Goal: Find specific page/section: Find specific page/section

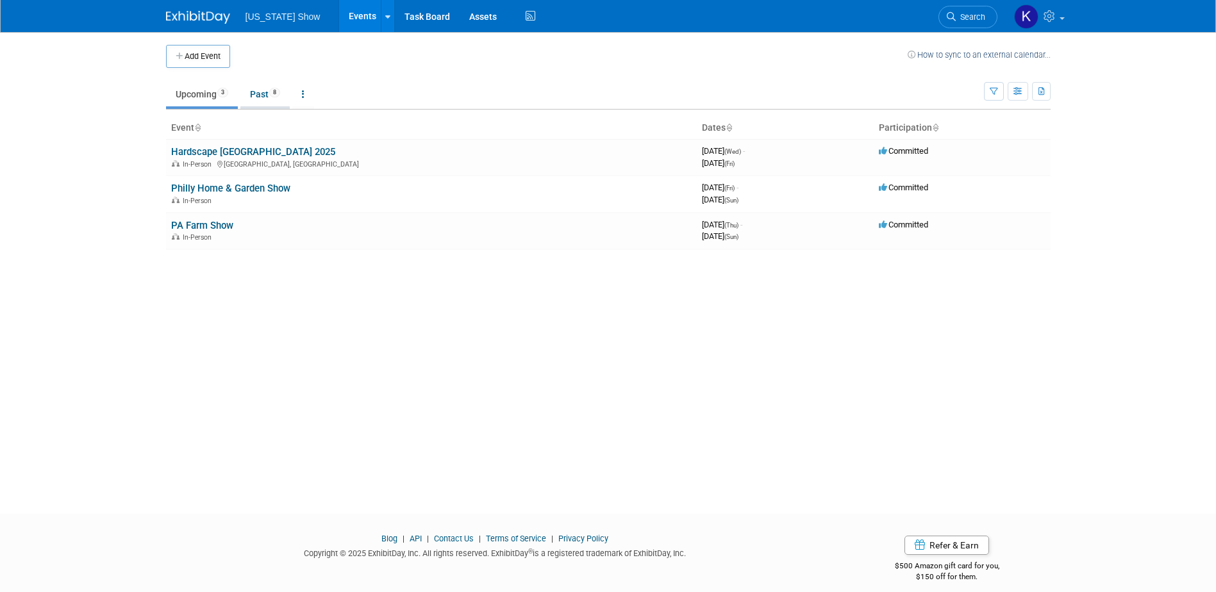
click at [265, 94] on link "Past 8" at bounding box center [264, 94] width 49 height 24
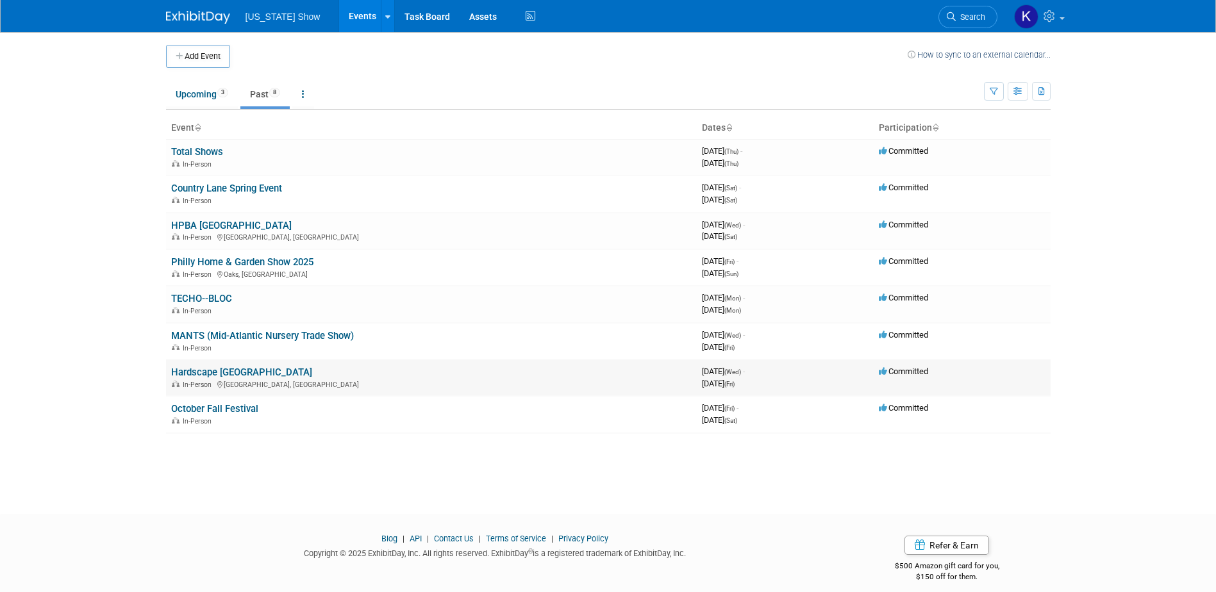
click at [235, 371] on link "Hardscape [GEOGRAPHIC_DATA]" at bounding box center [241, 373] width 141 height 12
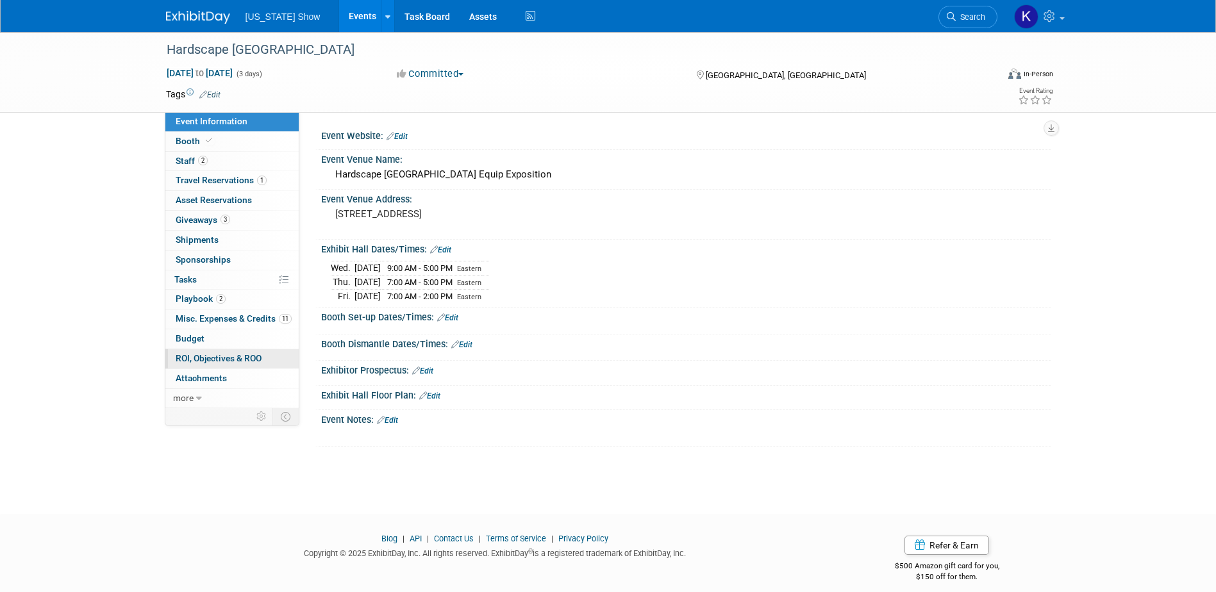
click at [244, 359] on span "ROI, Objectives & ROO 0" at bounding box center [219, 358] width 86 height 10
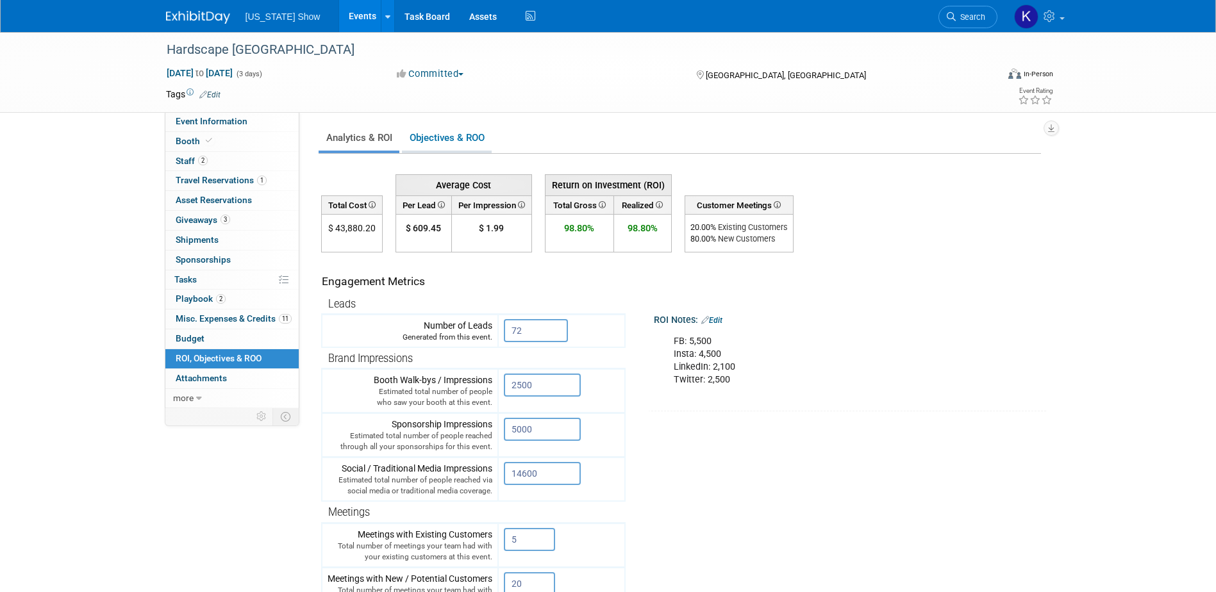
click at [430, 131] on link "Objectives & ROO 0" at bounding box center [447, 138] width 90 height 25
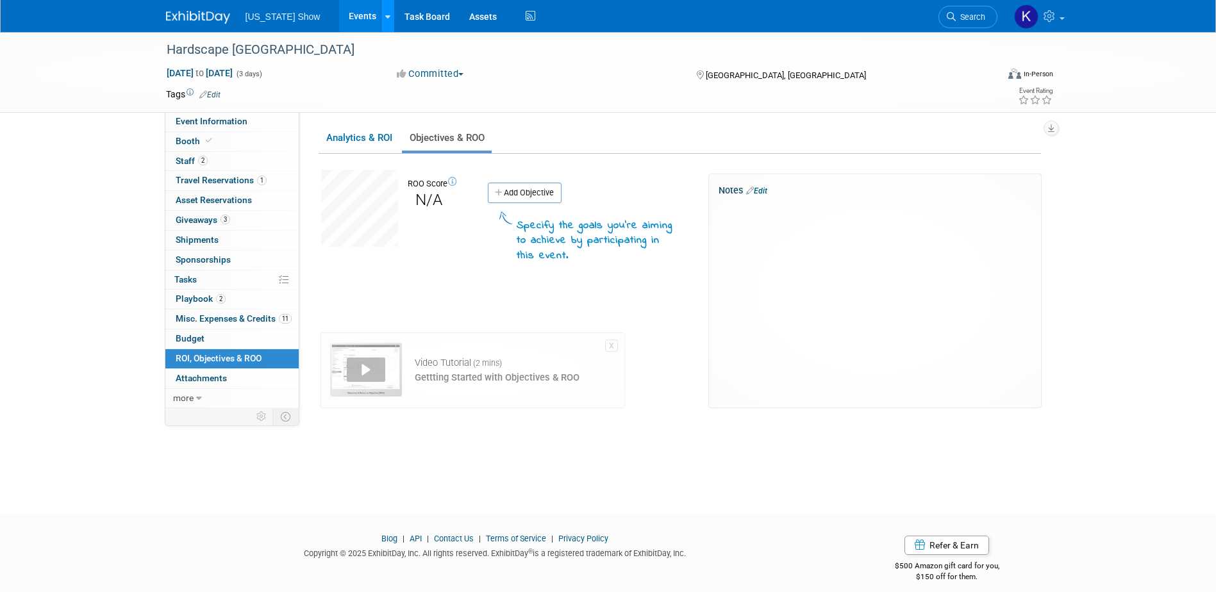
click at [385, 14] on icon at bounding box center [387, 17] width 5 height 8
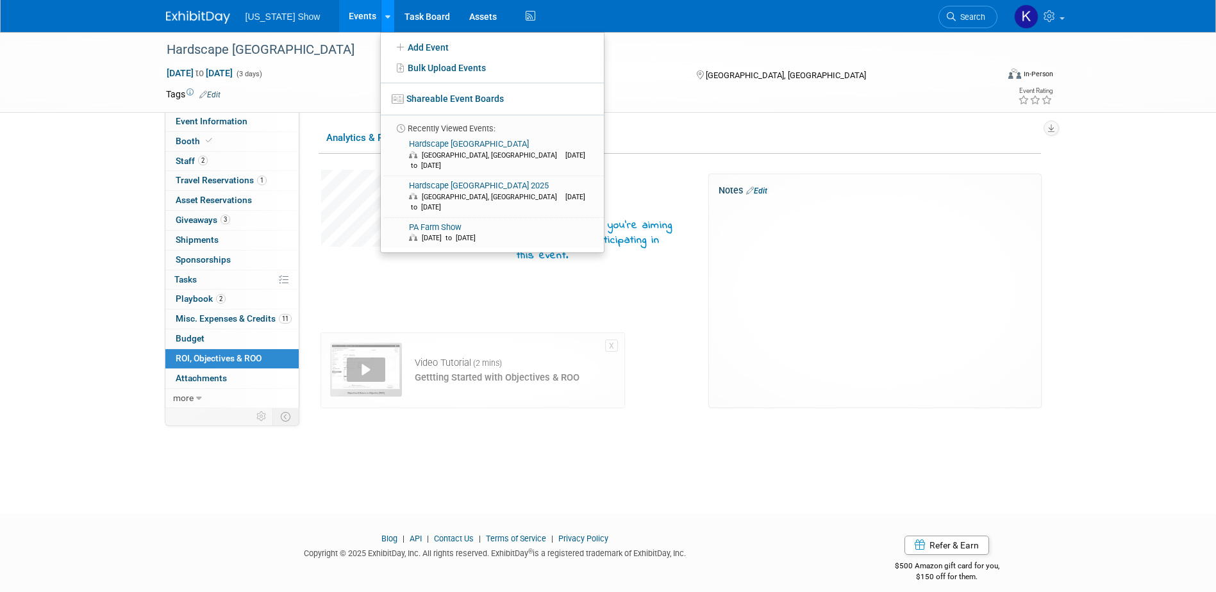
click at [385, 13] on icon at bounding box center [387, 17] width 5 height 8
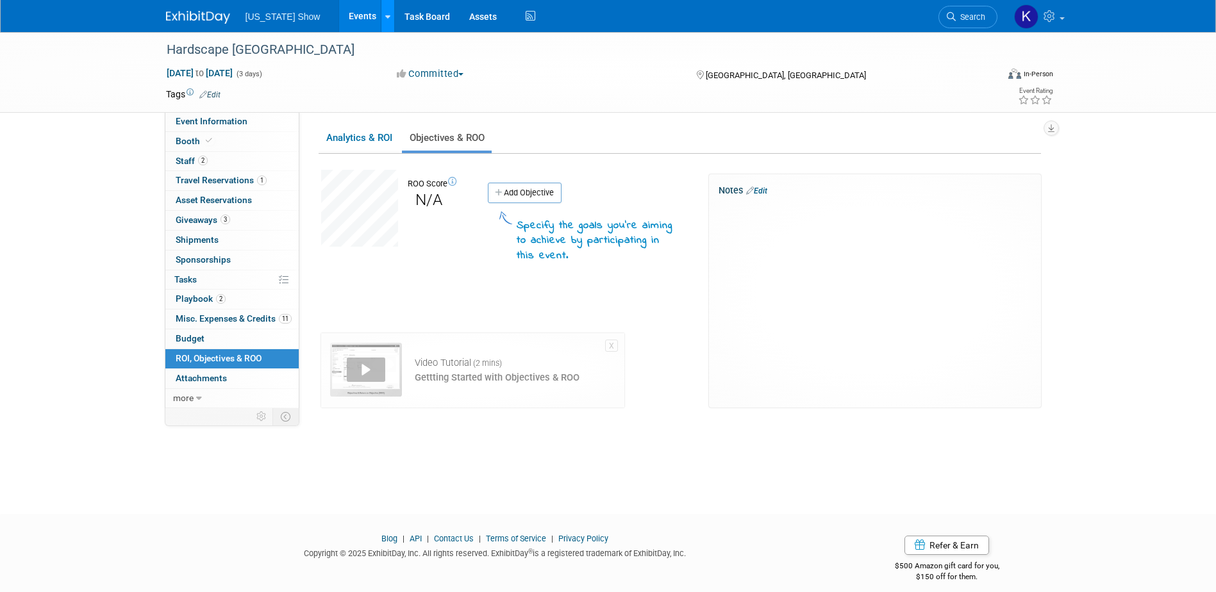
click at [385, 13] on icon at bounding box center [387, 17] width 5 height 8
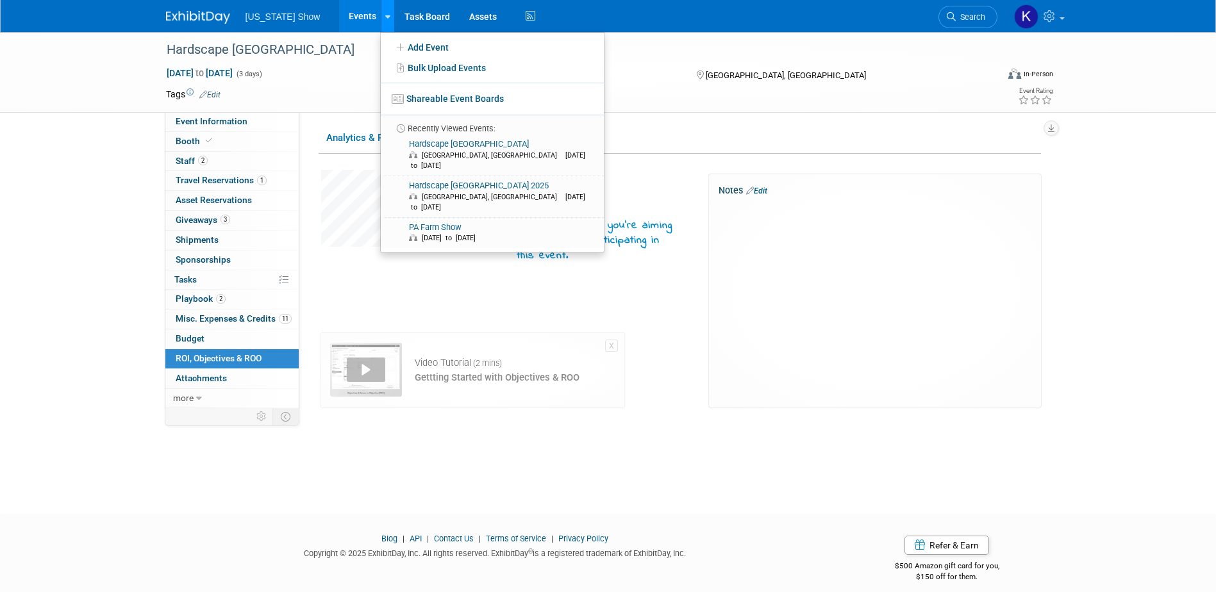
click at [385, 13] on icon at bounding box center [387, 17] width 5 height 8
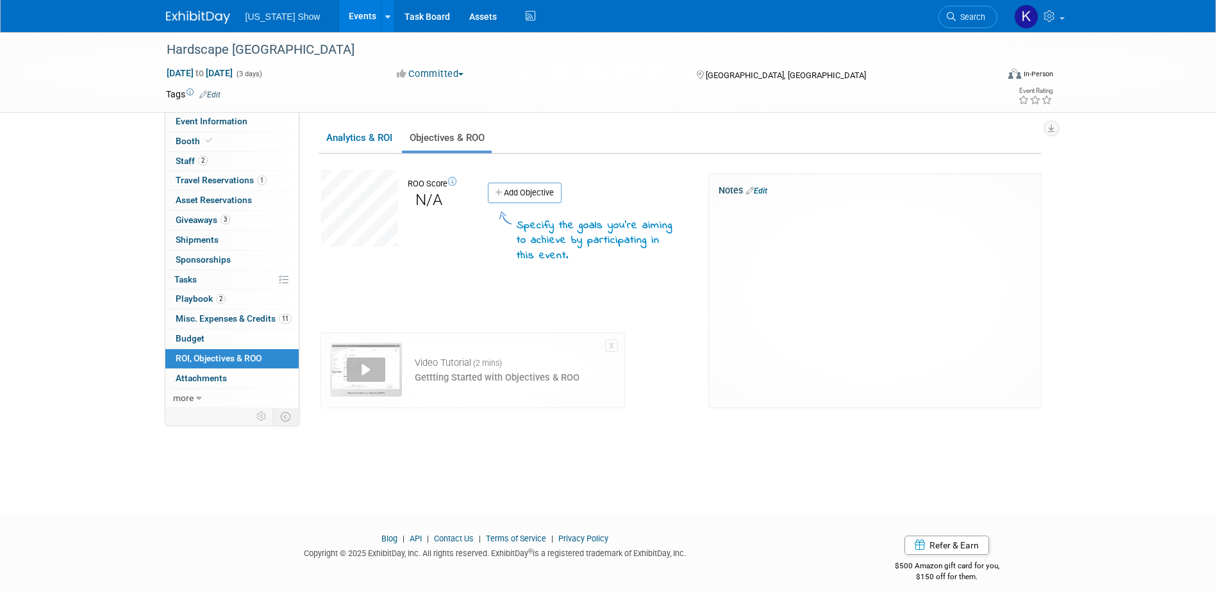
click at [262, 19] on span "[US_STATE] Show" at bounding box center [283, 17] width 75 height 10
